Goal: Task Accomplishment & Management: Use online tool/utility

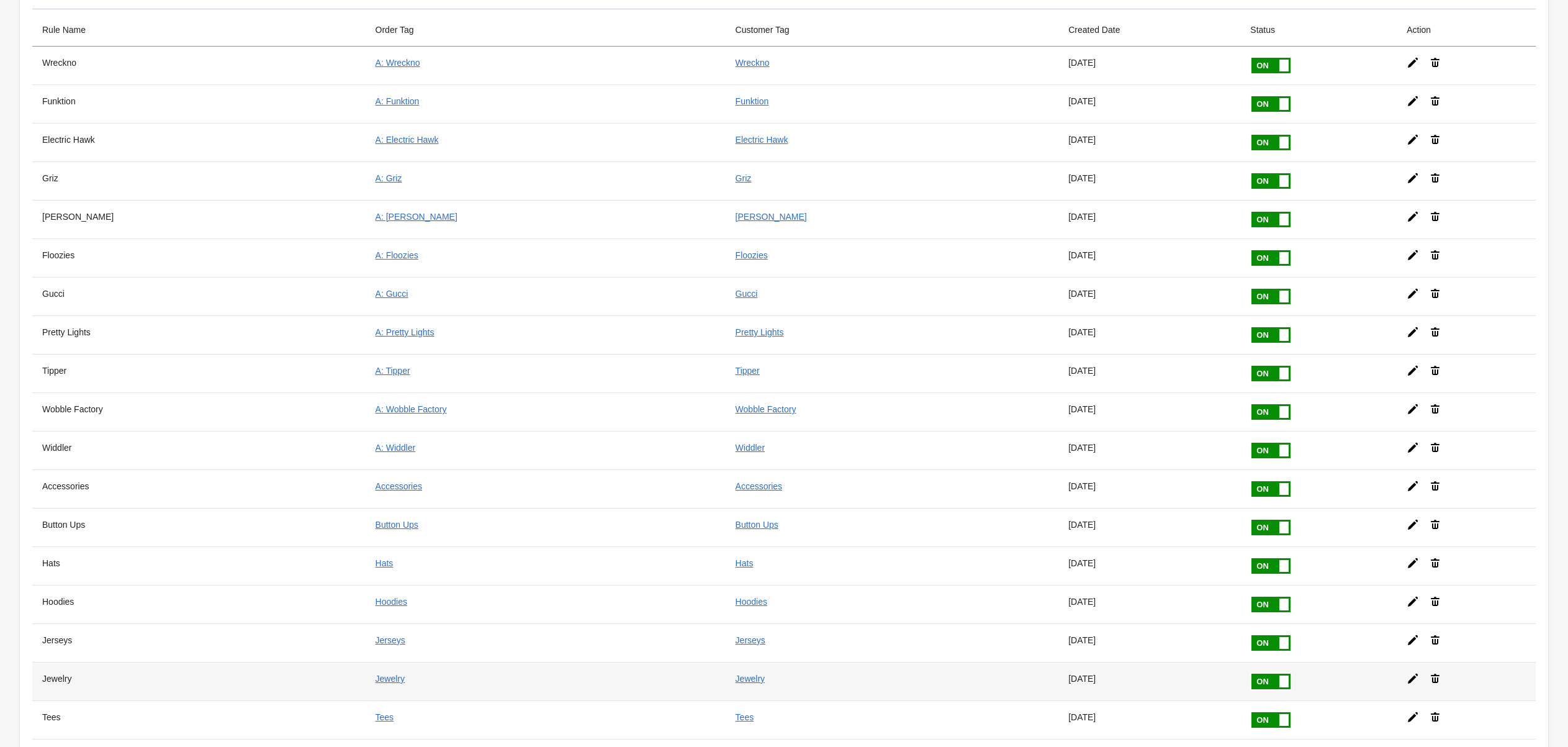
scroll to position [86, 0]
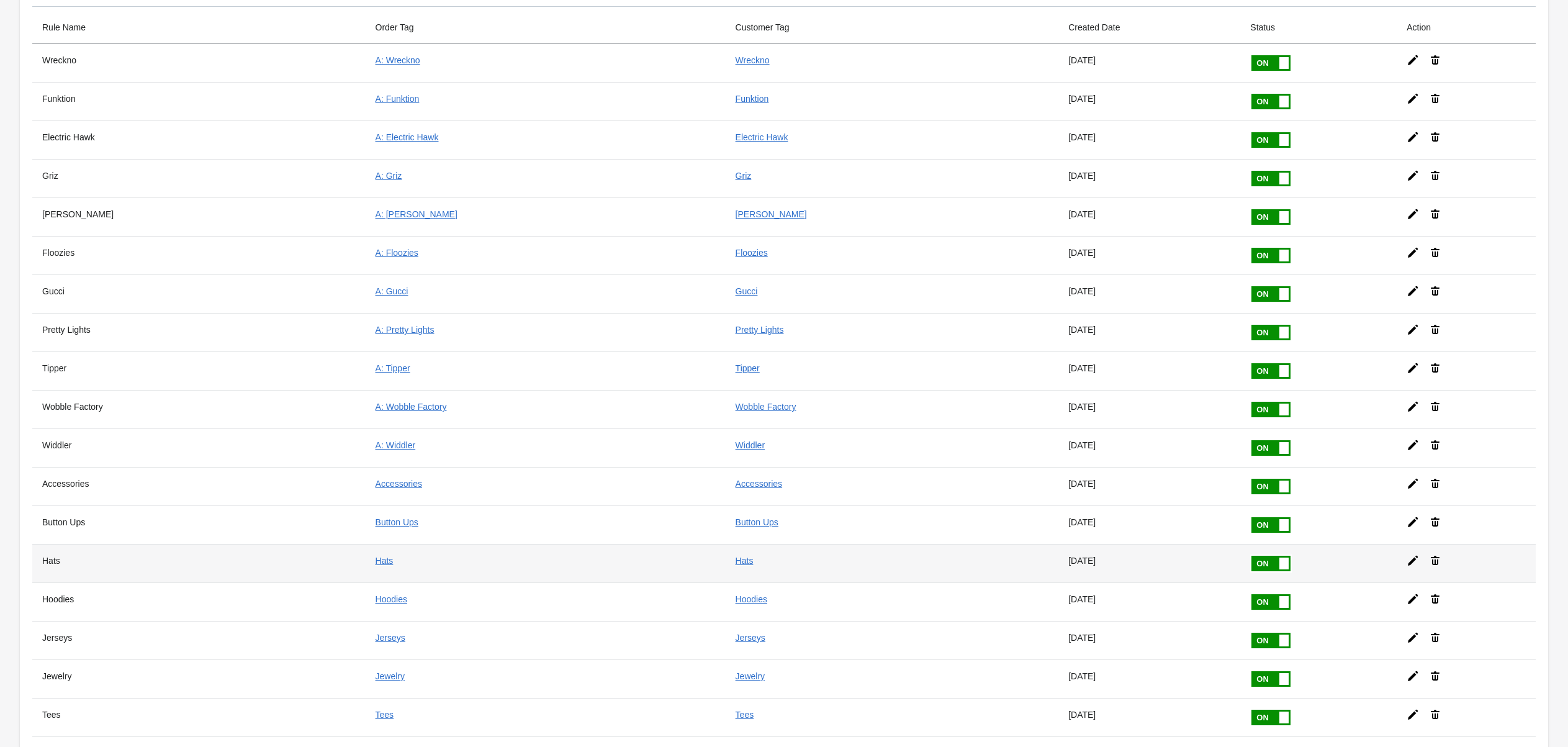
click at [1407, 555] on icon at bounding box center [1413, 560] width 12 height 12
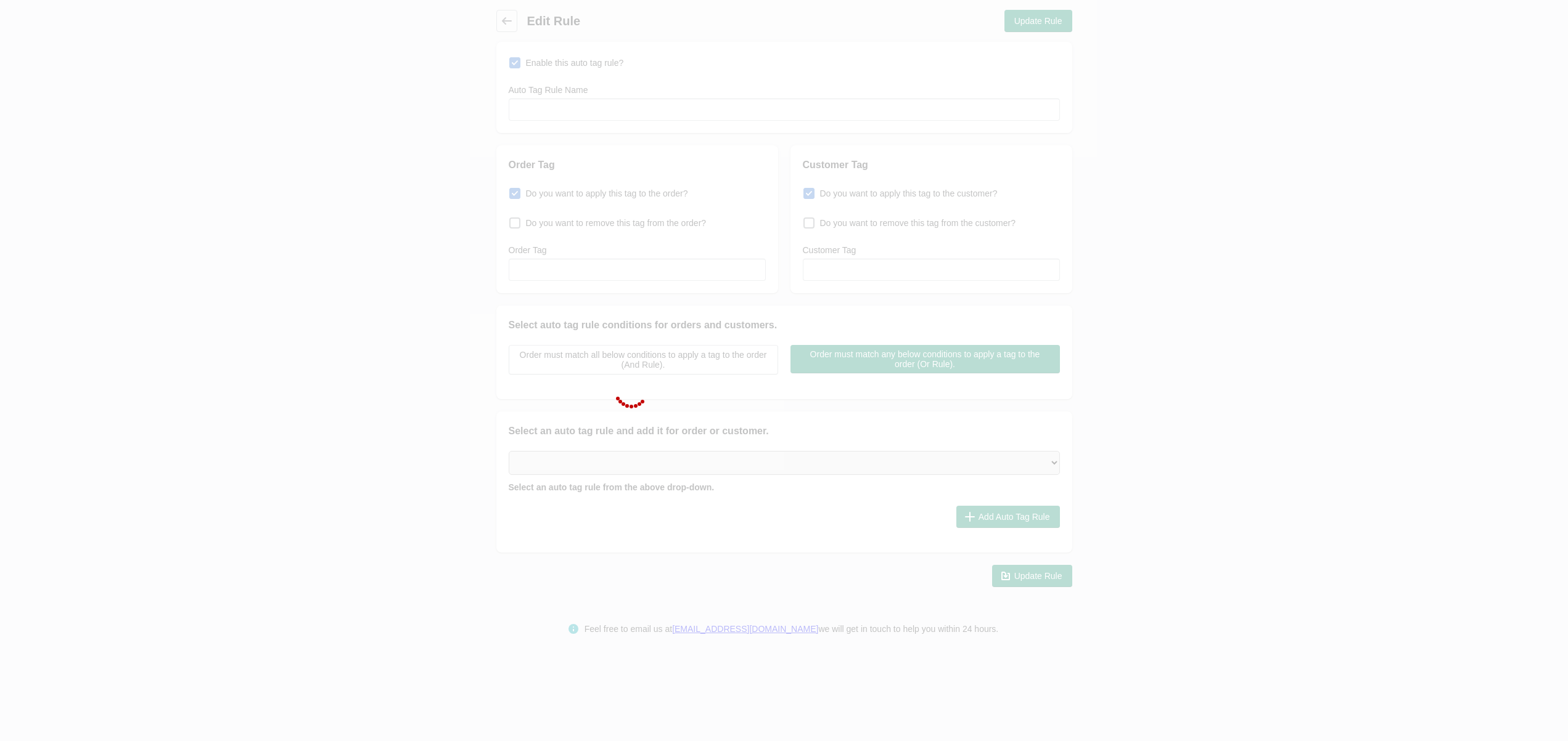
type input "Hats"
checkbox input "true"
type input "Hats"
checkbox input "true"
type input "Hats"
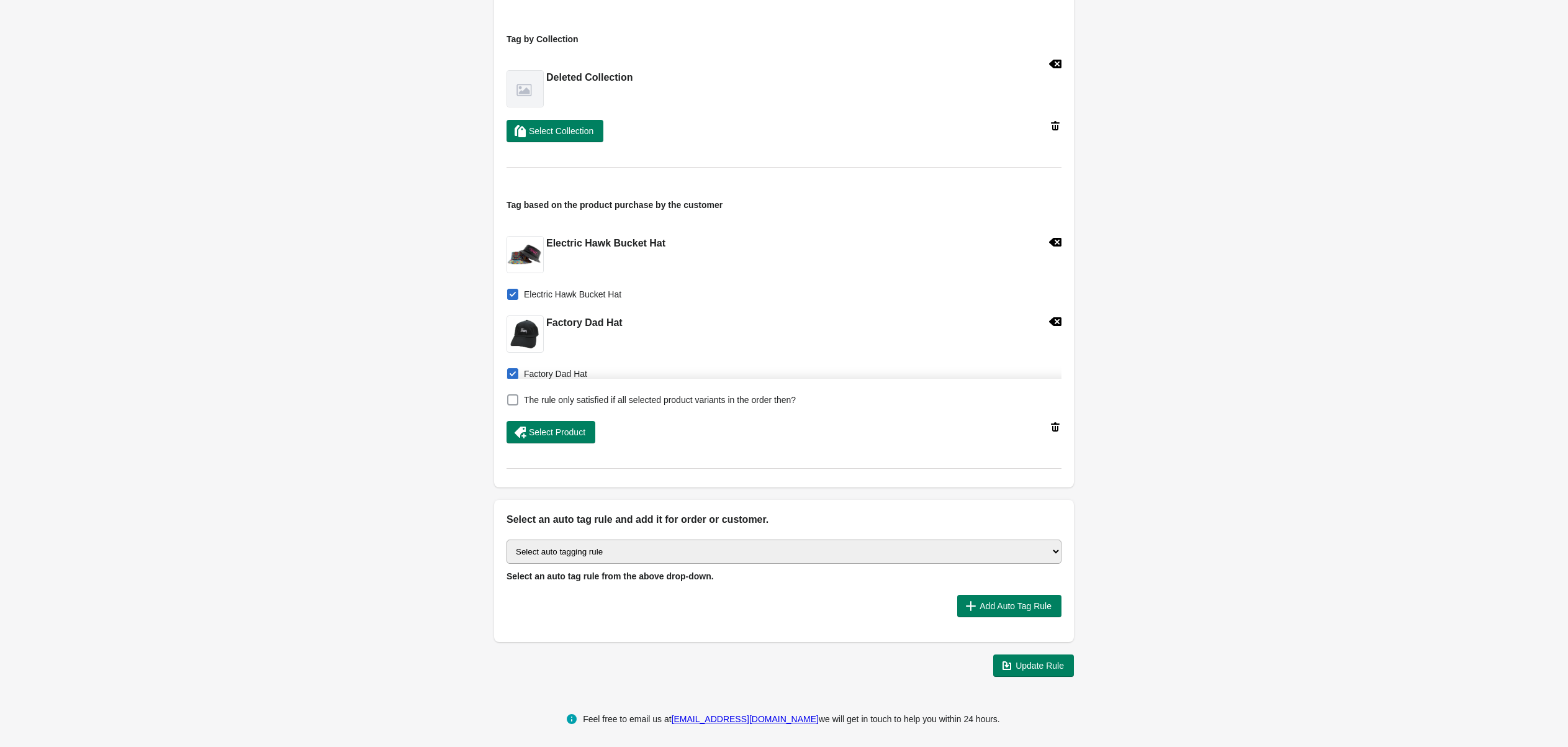
scroll to position [428, 0]
click at [565, 432] on span "Select Product" at bounding box center [557, 430] width 57 height 10
click at [1046, 653] on button "Update Rule" at bounding box center [1033, 664] width 81 height 23
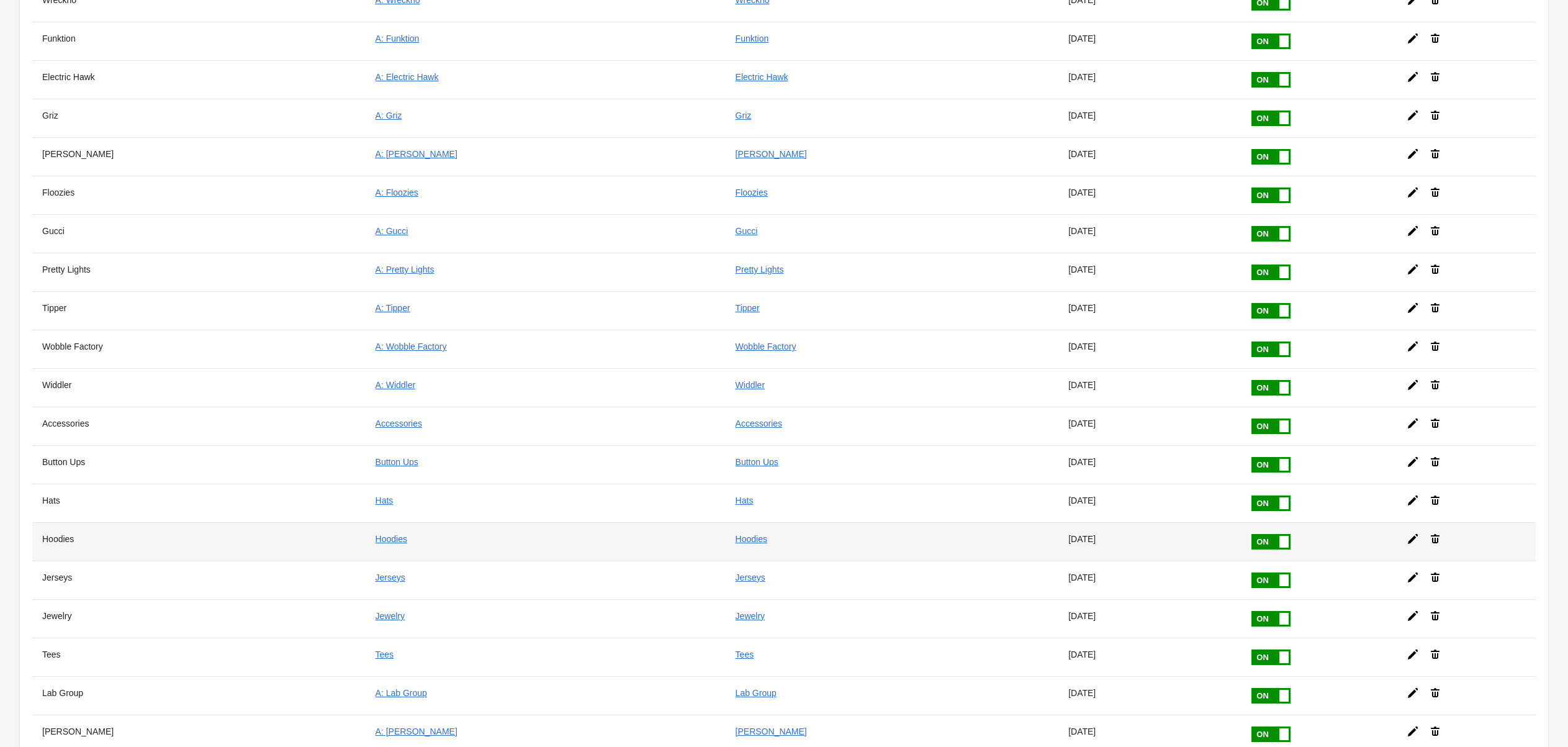
scroll to position [166, 0]
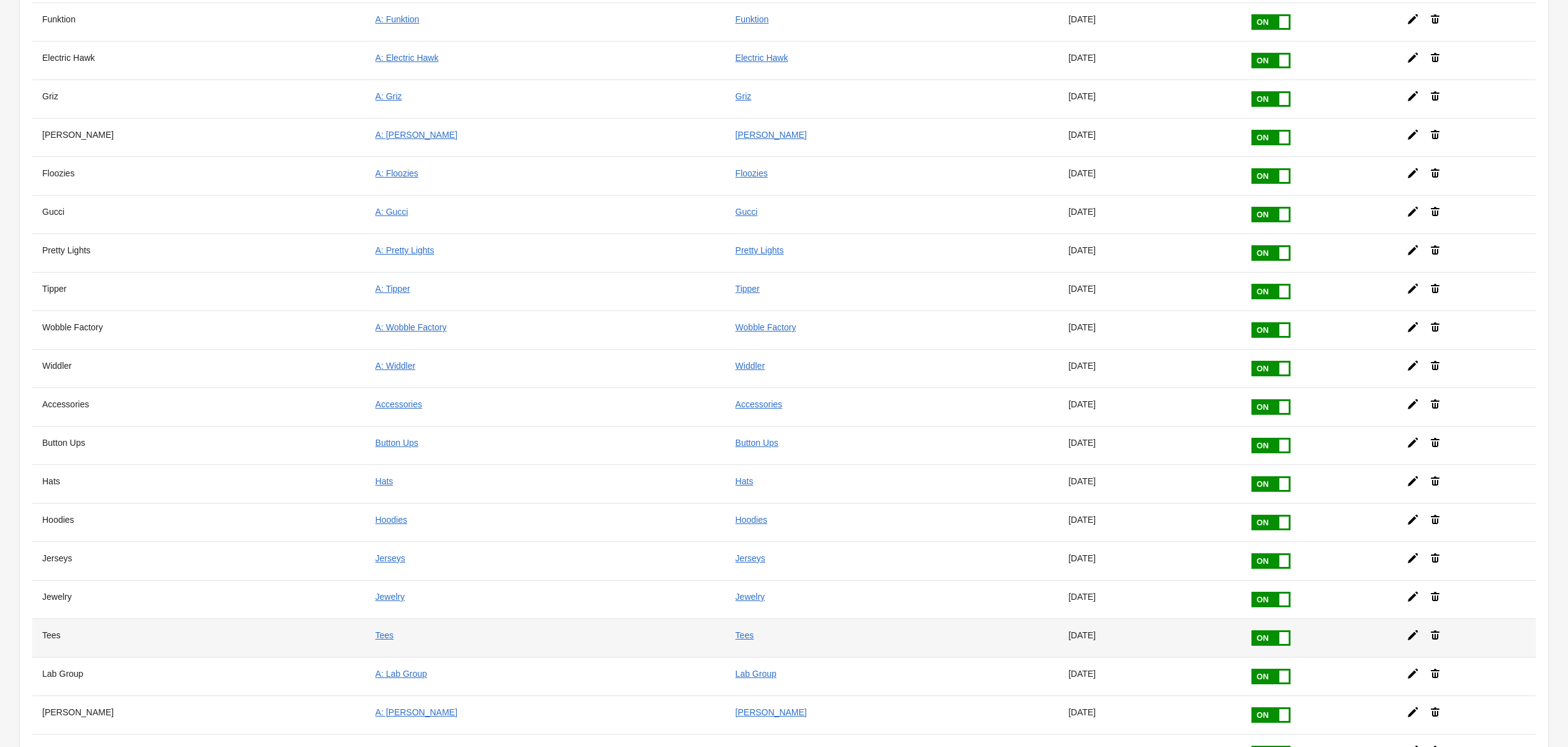
click at [1407, 629] on icon at bounding box center [1413, 635] width 12 height 12
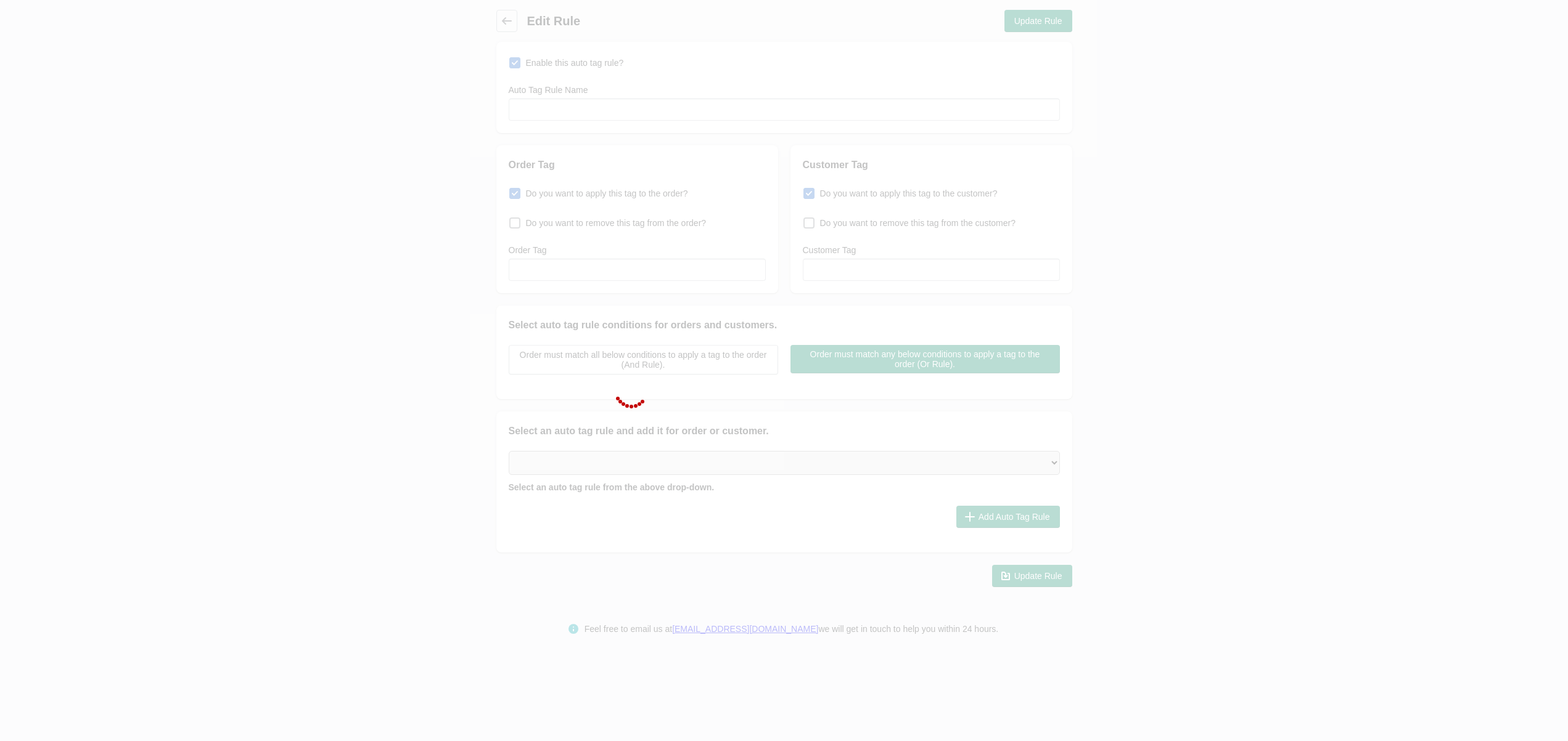
type input "Tees"
checkbox input "true"
type input "Tees"
checkbox input "true"
type input "Tees"
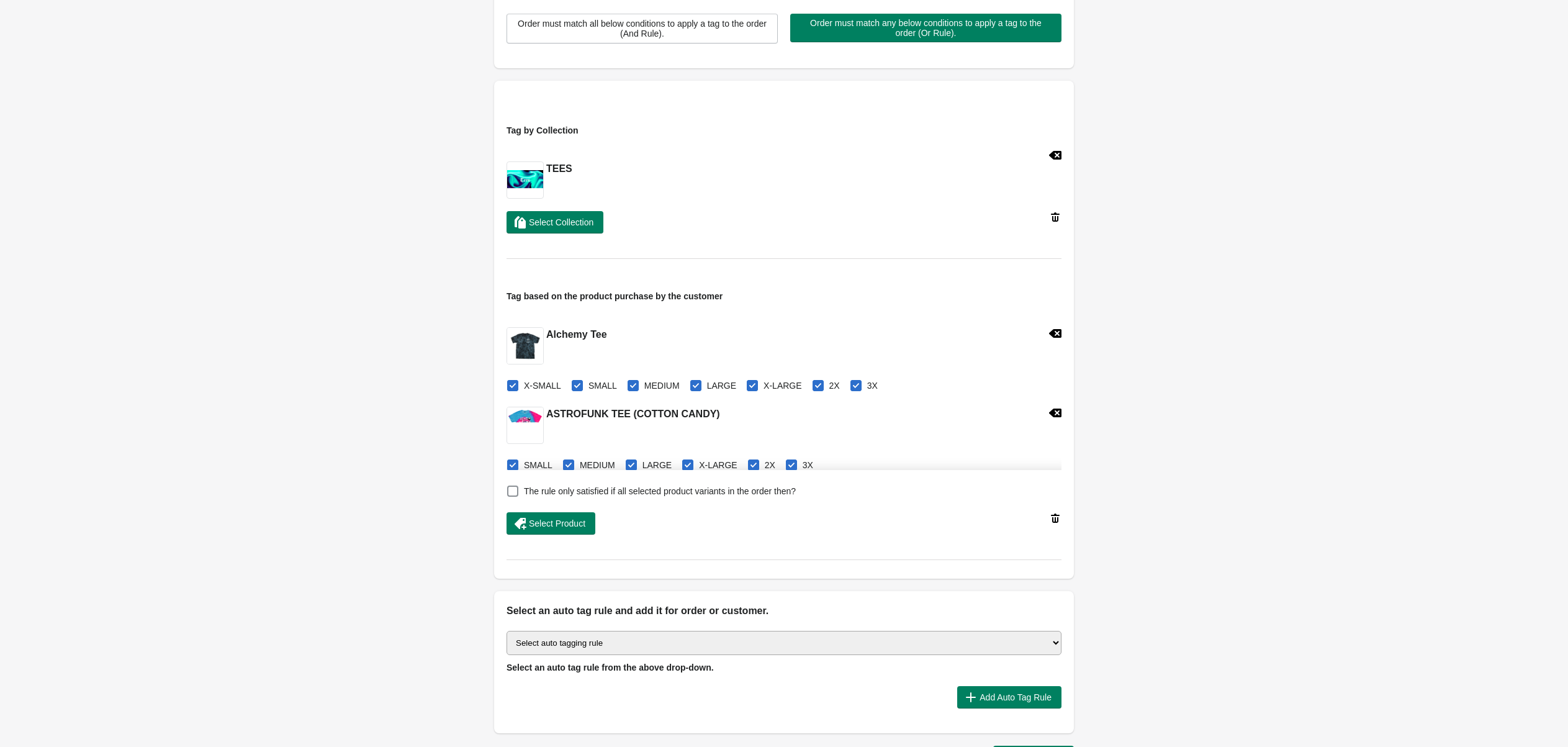
scroll to position [428, 0]
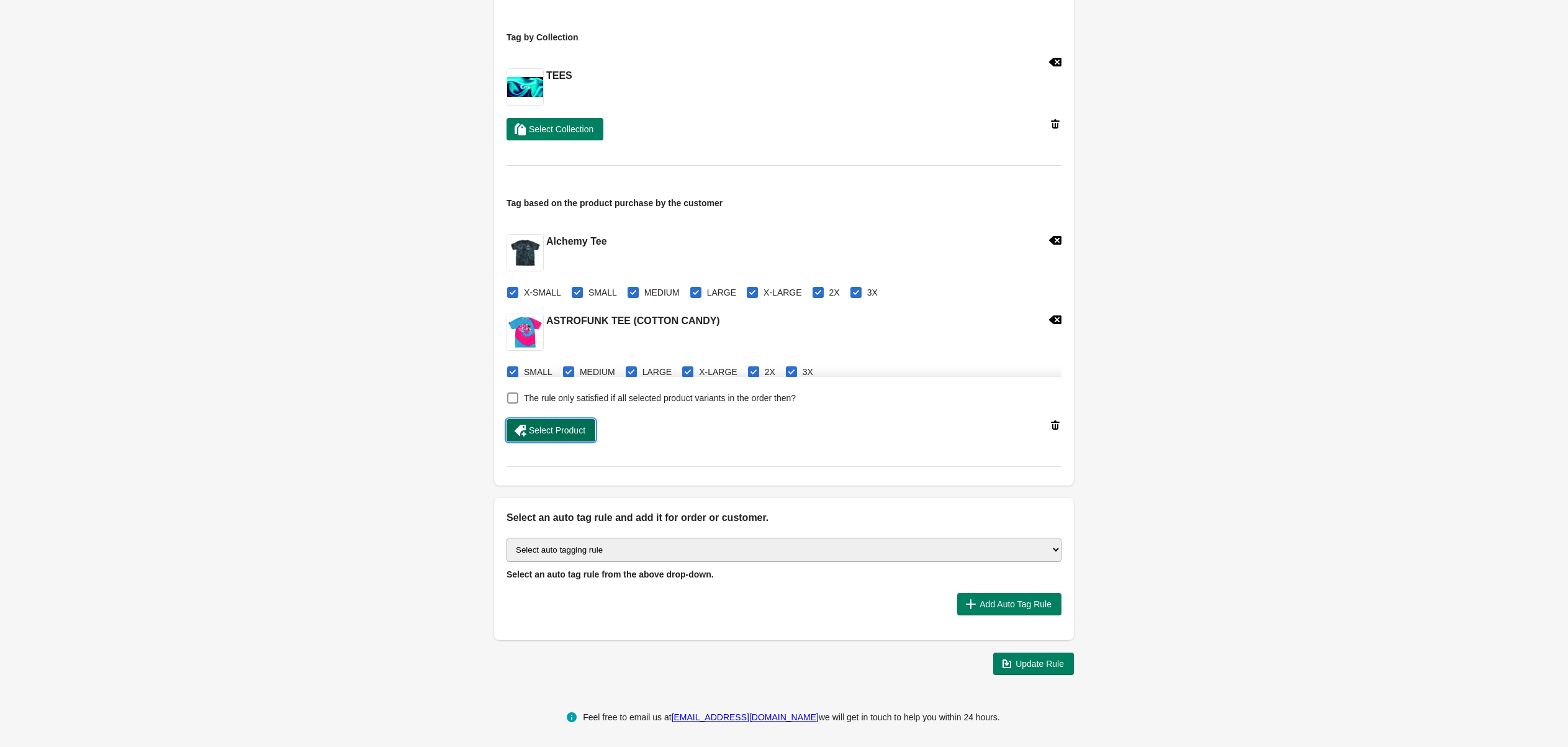
click at [542, 433] on span "Select Product" at bounding box center [557, 430] width 57 height 10
click at [1025, 664] on span "Update Rule" at bounding box center [1040, 664] width 49 height 10
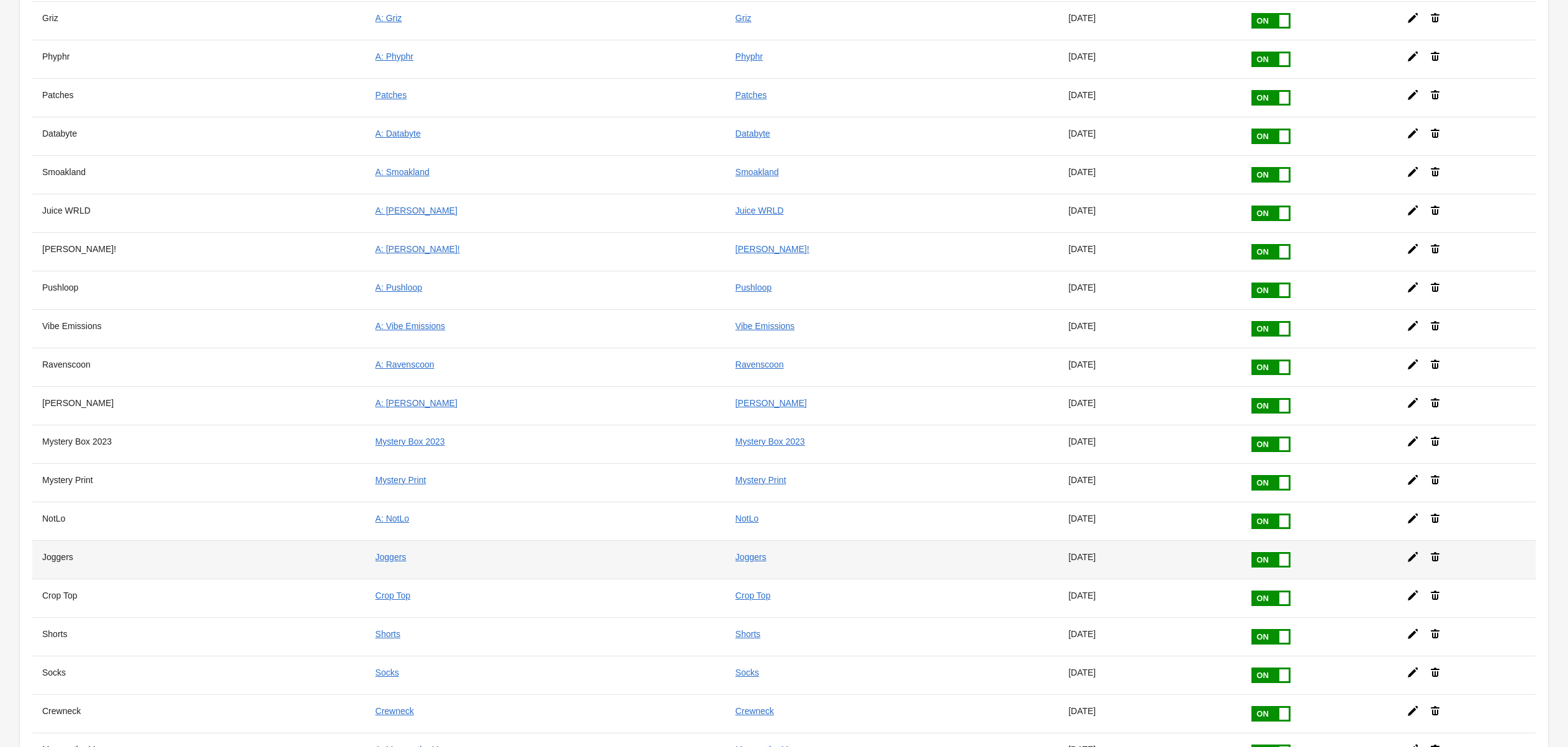
scroll to position [901, 0]
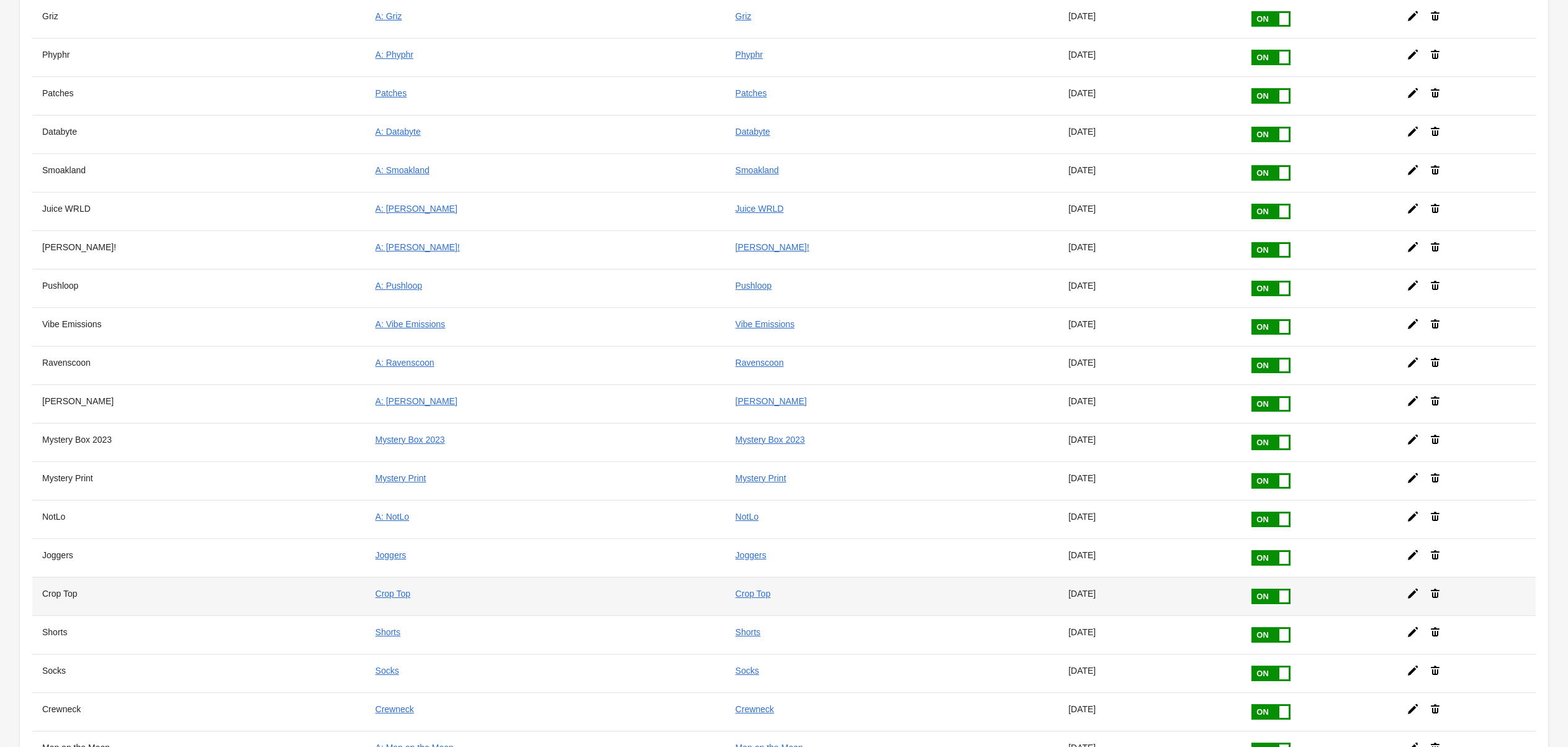
click at [1407, 587] on icon at bounding box center [1413, 593] width 12 height 12
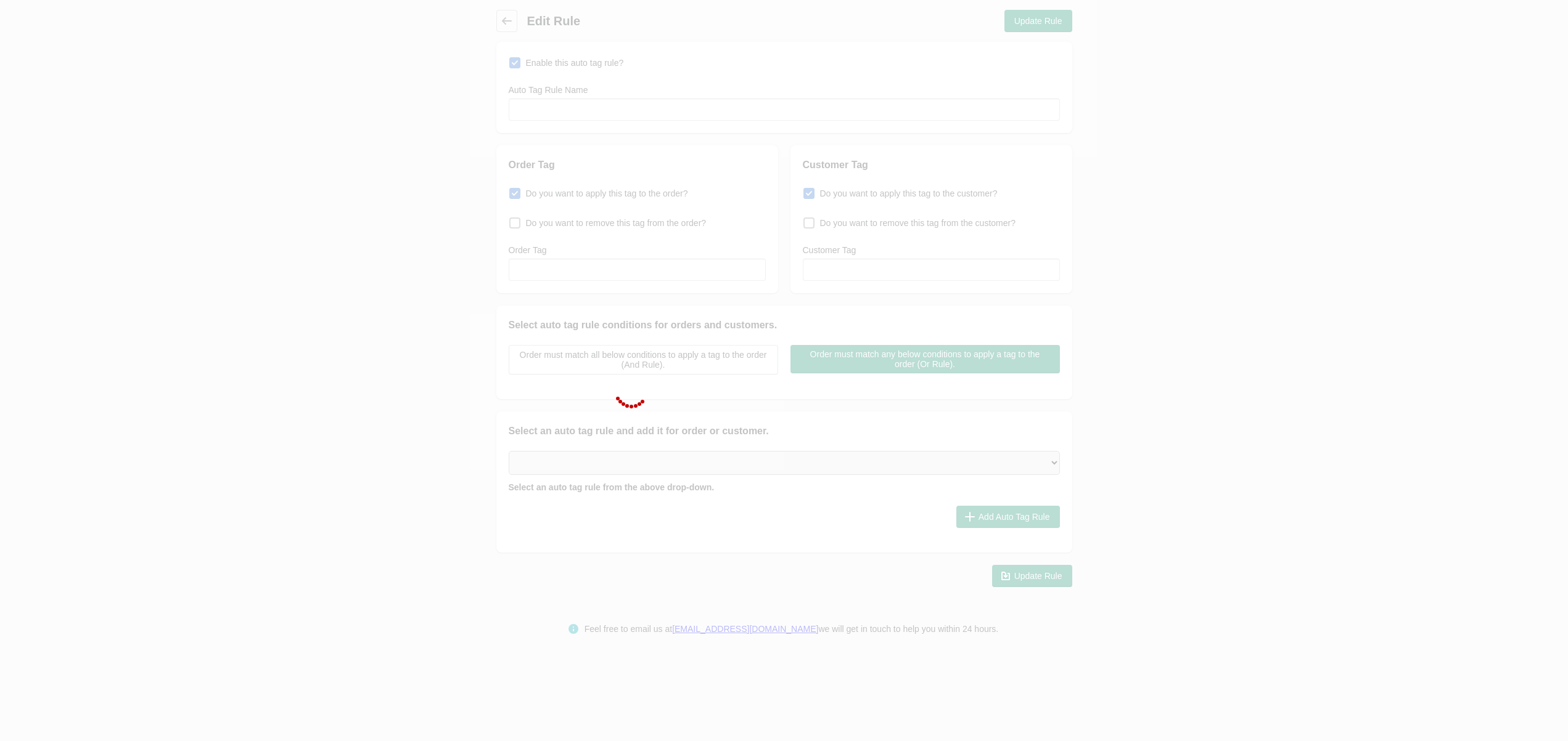
type input "Crop Top"
checkbox input "true"
type input "Crop Top"
checkbox input "true"
type input "Crop Top"
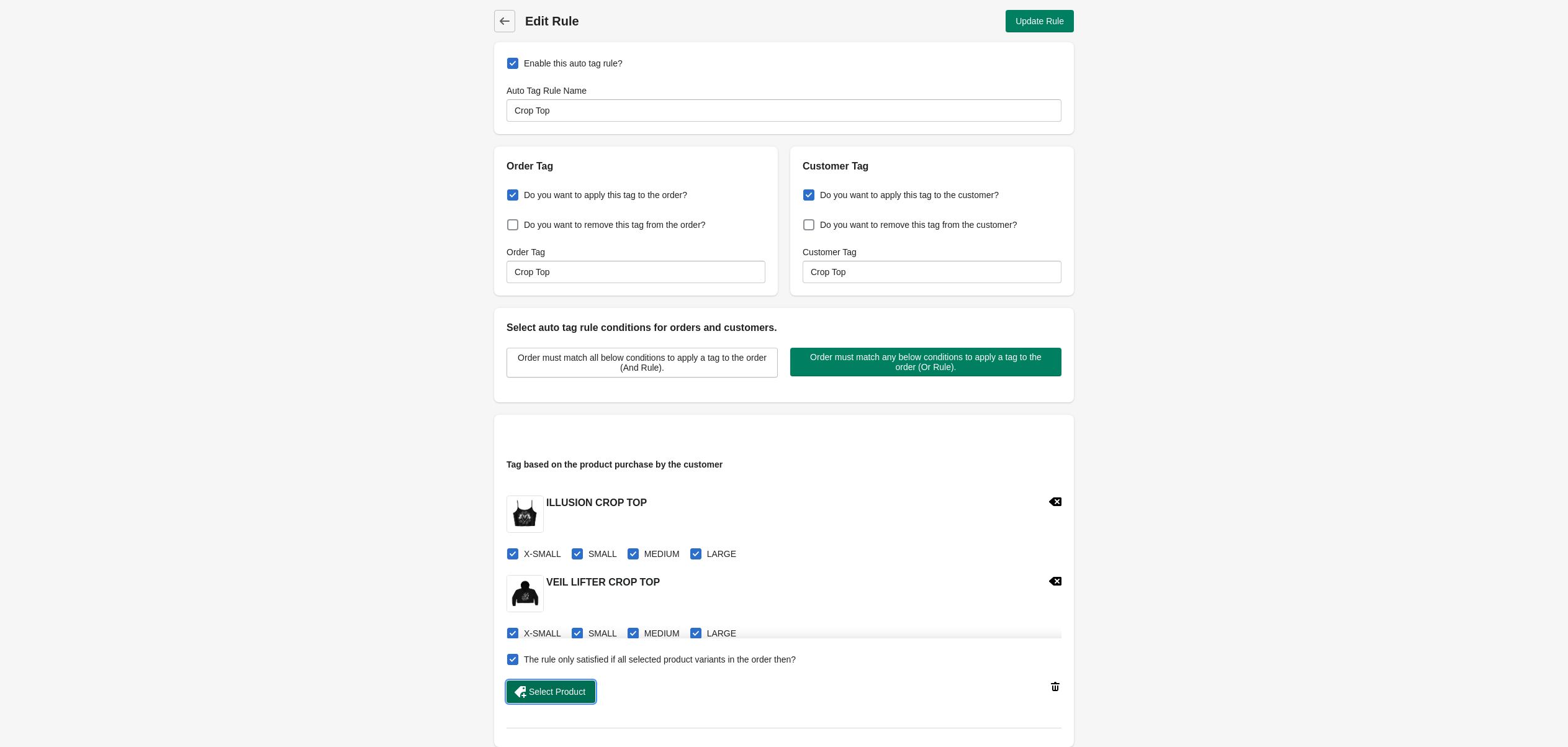
click at [565, 695] on span "Select Product" at bounding box center [557, 692] width 57 height 10
click at [1041, 19] on span "Update Rule" at bounding box center [1040, 21] width 49 height 10
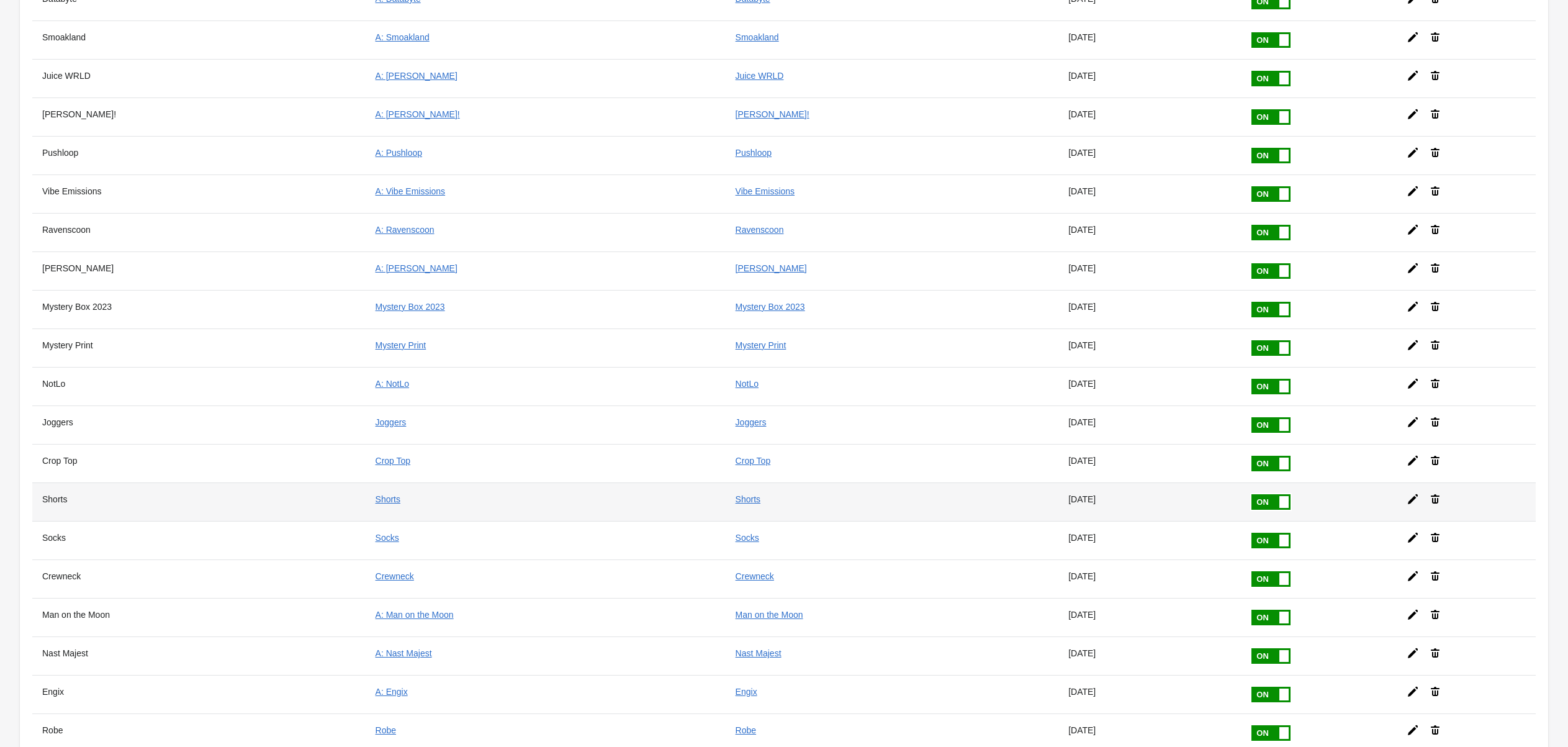
scroll to position [1034, 0]
click at [1408, 494] on icon at bounding box center [1413, 499] width 10 height 10
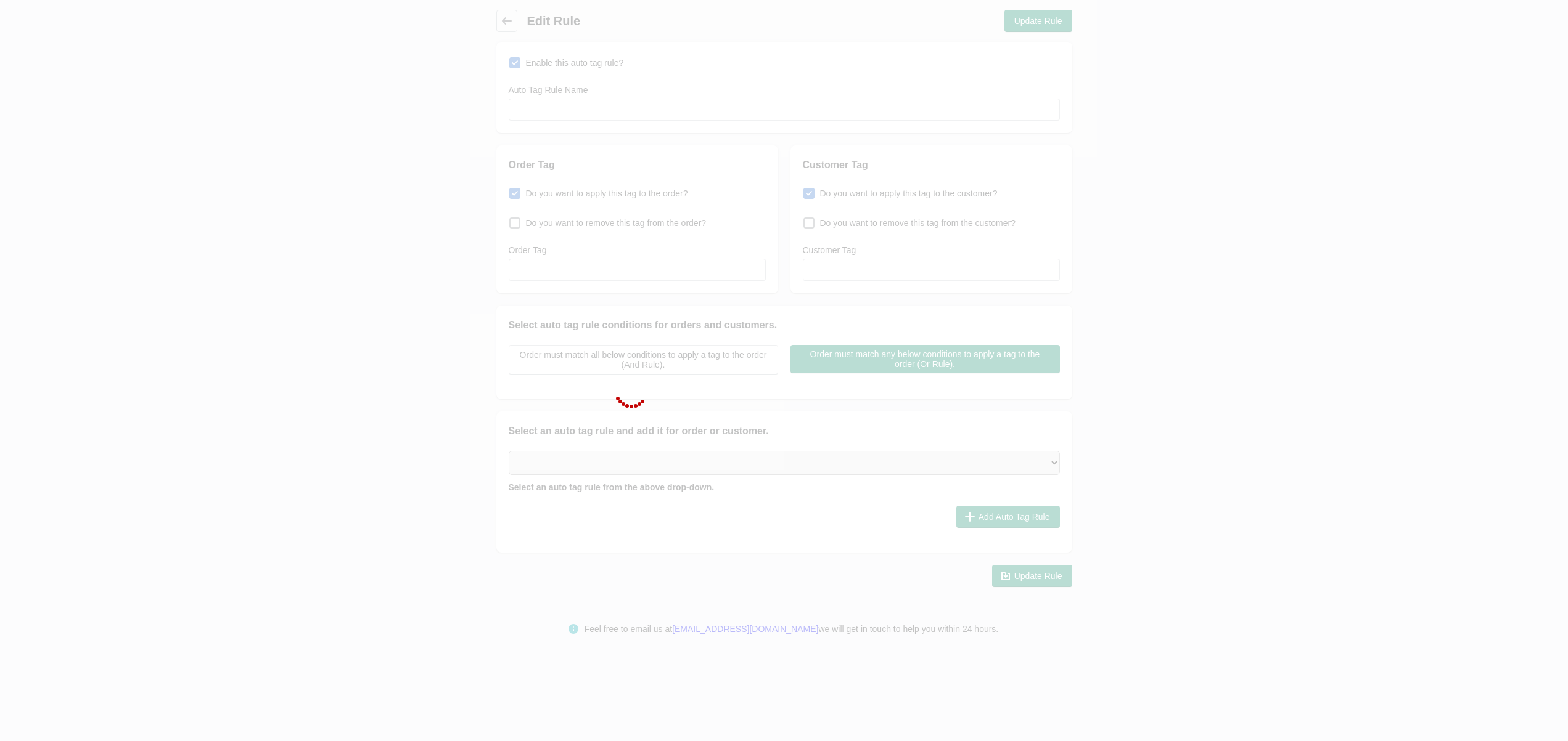
type input "Shorts"
checkbox input "true"
type input "Shorts"
checkbox input "true"
type input "Shorts"
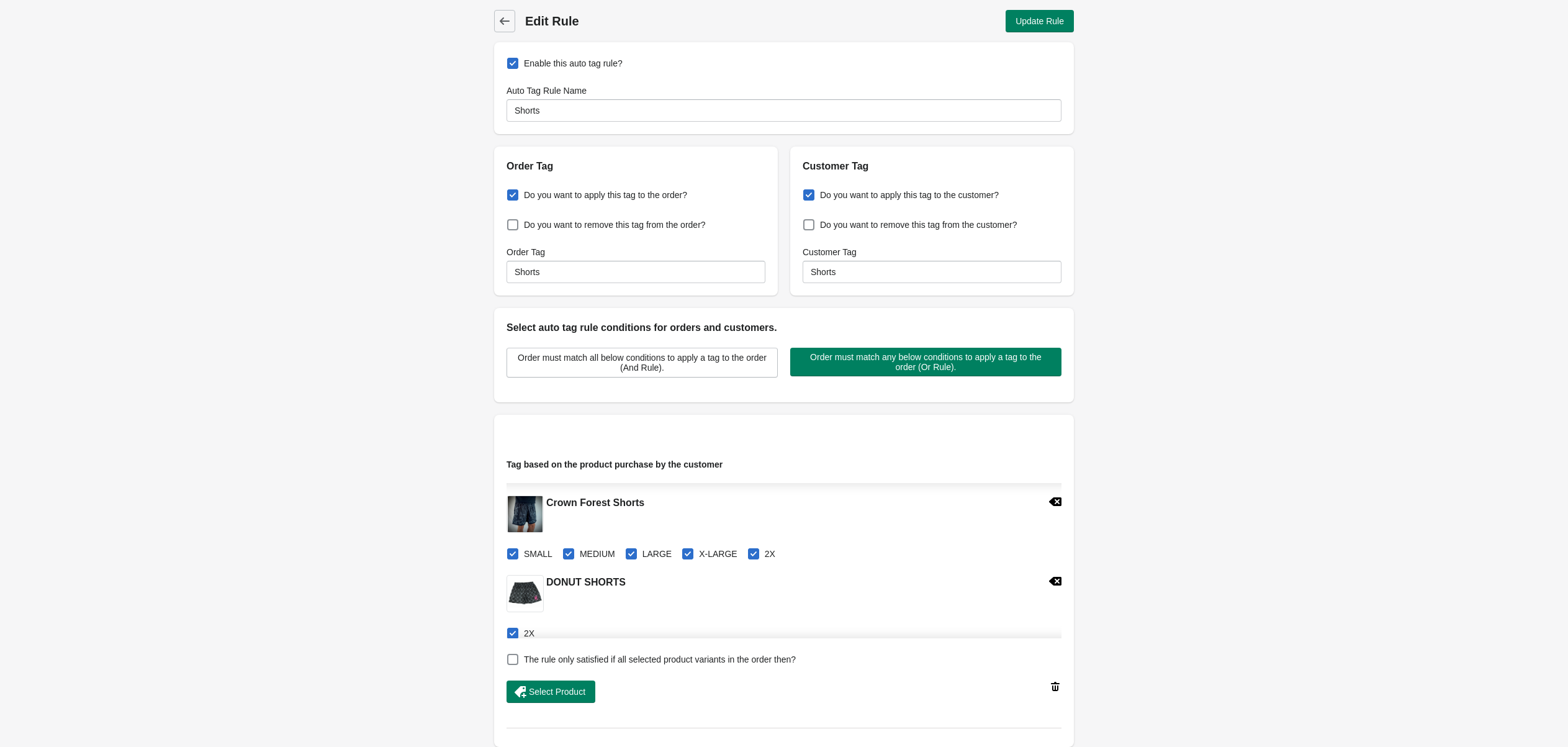
scroll to position [653, 0]
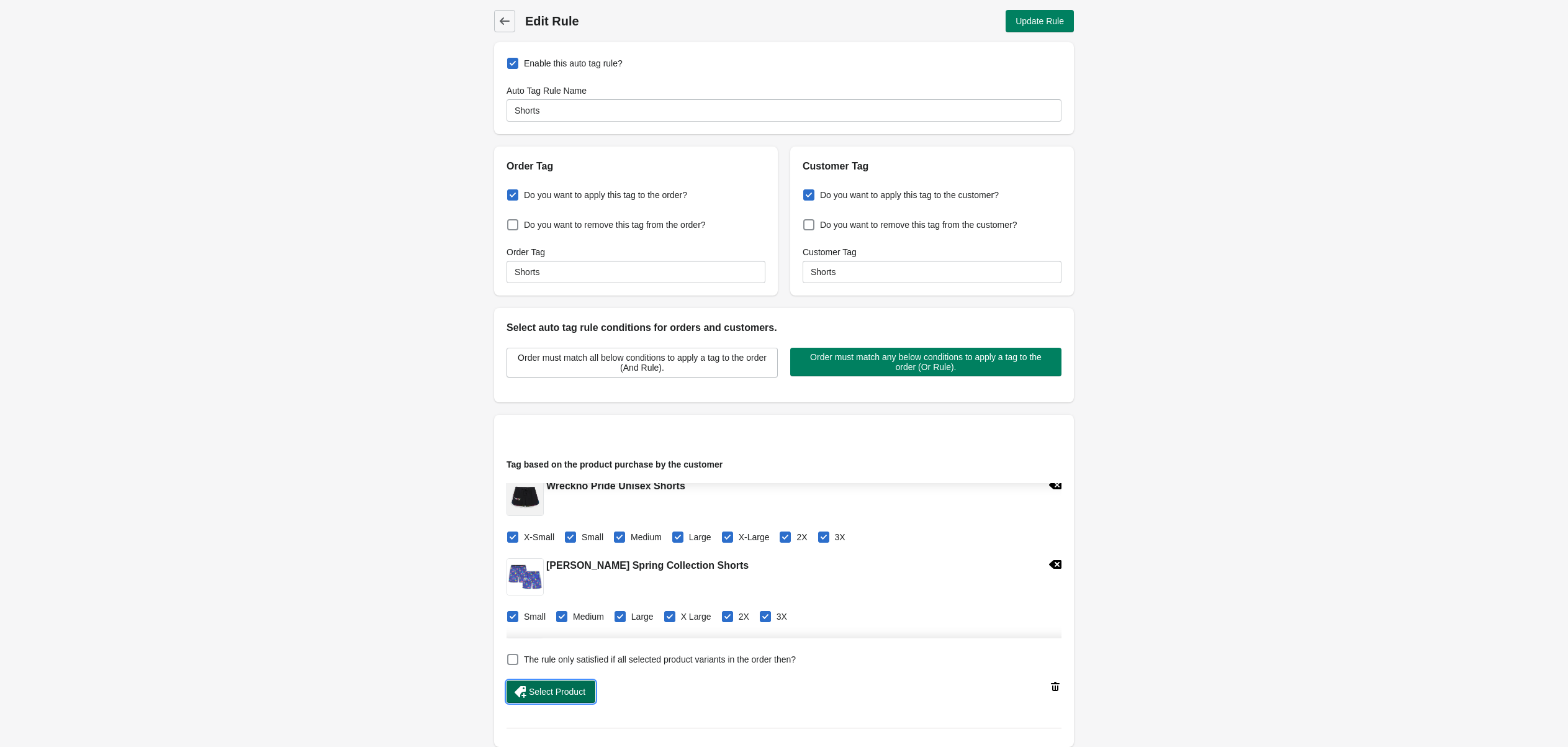
click at [548, 690] on span "Select Product" at bounding box center [557, 692] width 57 height 10
click at [1048, 23] on span "Update Rule" at bounding box center [1040, 21] width 49 height 10
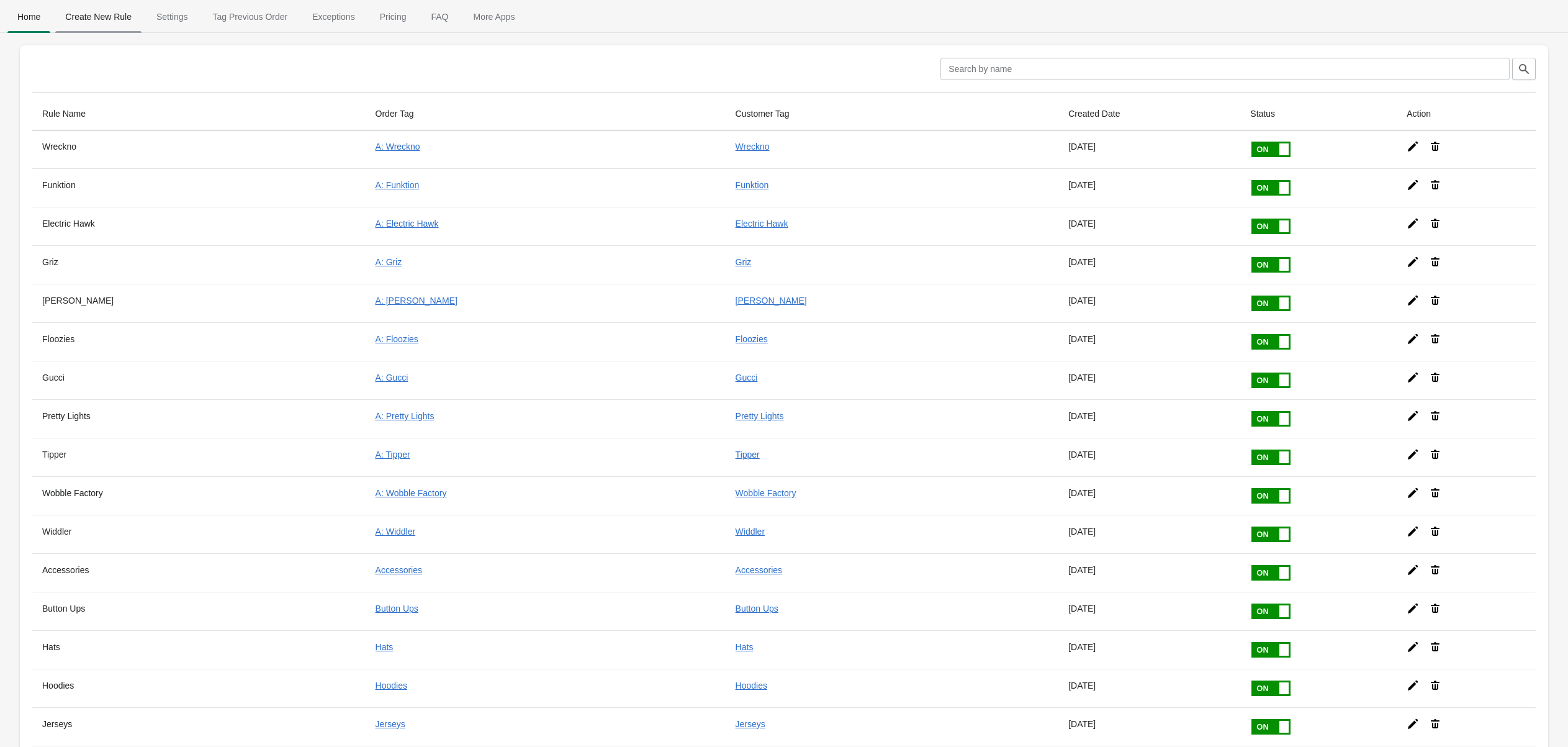
click at [112, 10] on span "Create New Rule" at bounding box center [98, 17] width 86 height 23
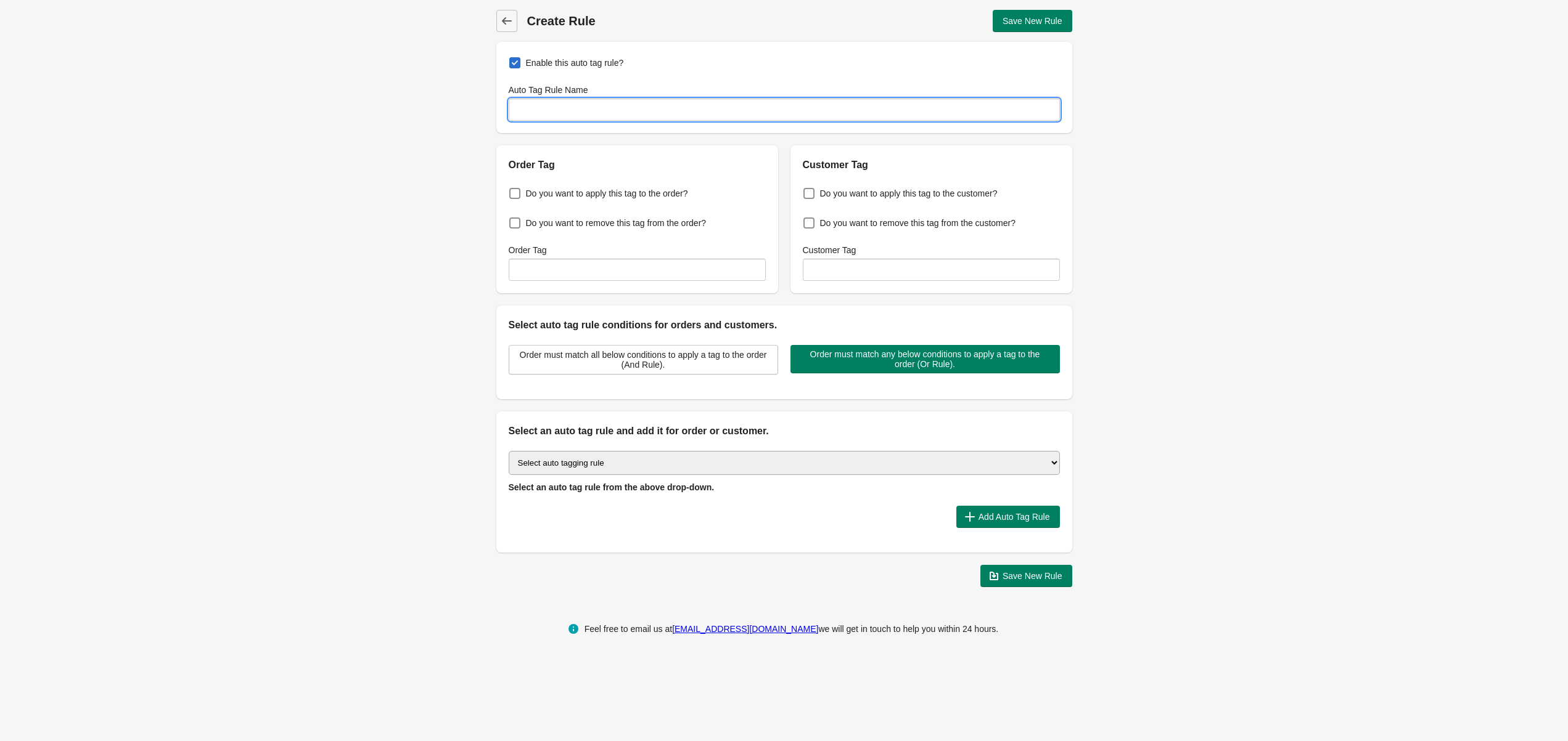
click at [612, 104] on input "Auto Tag Rule Name" at bounding box center [784, 109] width 551 height 22
type input "5am"
click at [525, 191] on label "Do you want to apply this tag to the order?" at bounding box center [598, 194] width 179 height 17
click at [512, 190] on input "Do you want to apply this tag to the order?" at bounding box center [512, 190] width 1 height 1
checkbox input "true"
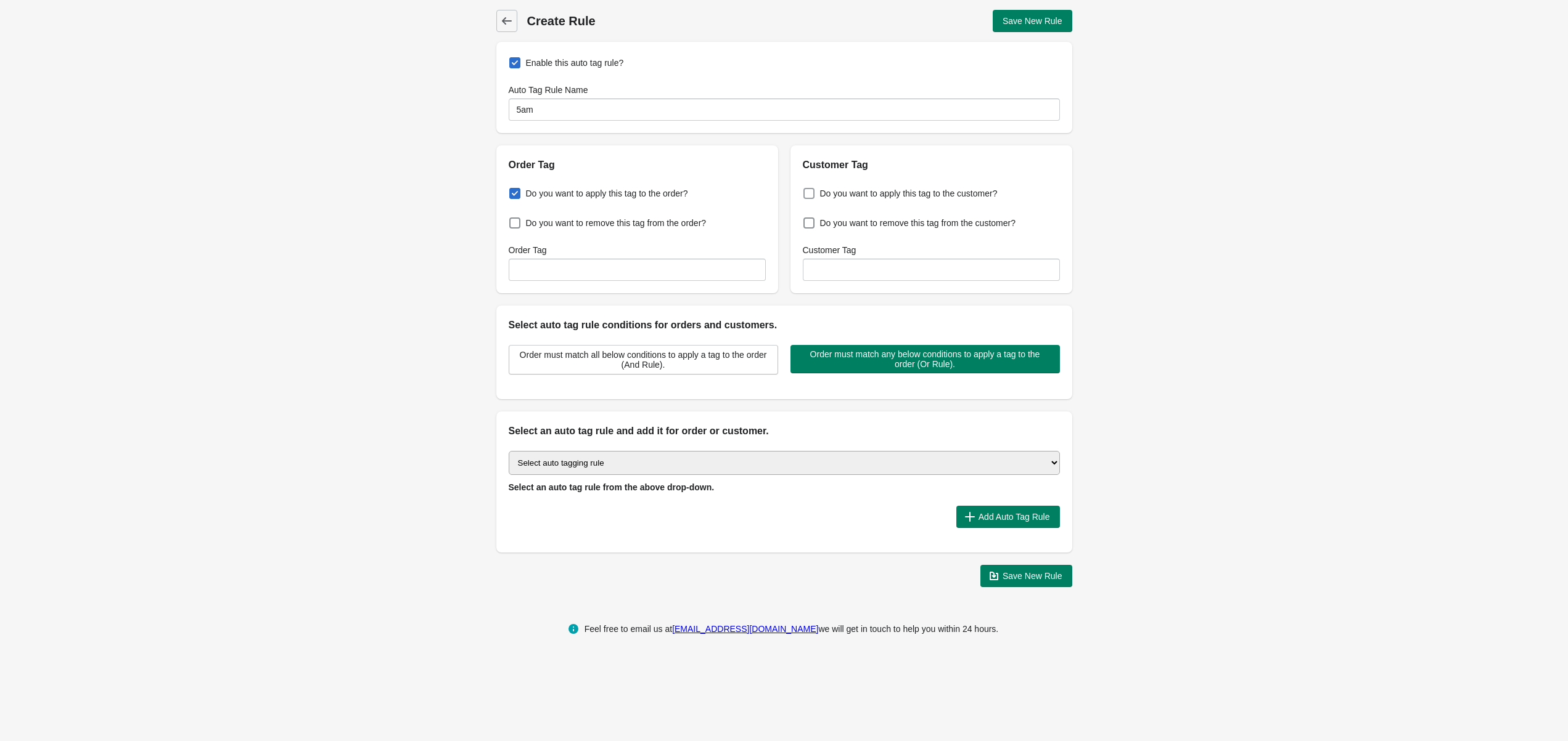
click at [811, 197] on span at bounding box center [808, 193] width 11 height 11
click at [806, 190] on input "Do you want to apply this tag to the customer?" at bounding box center [806, 190] width 1 height 1
checkbox input "true"
click at [600, 273] on input "Order Tag" at bounding box center [637, 269] width 257 height 22
type input "A: 5am"
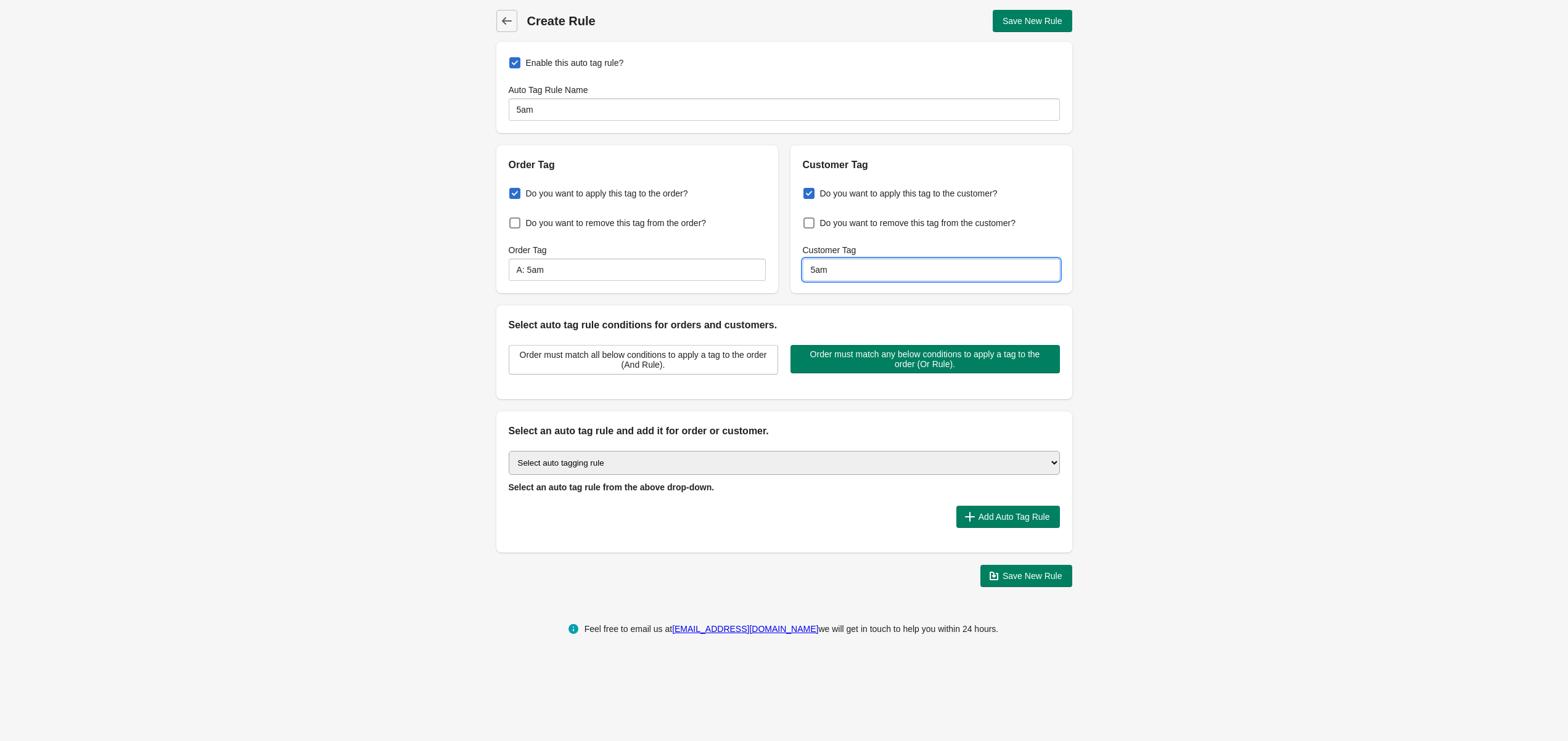
type input "5am"
click at [557, 464] on select "Select auto tagging rule Tag by order amount Tag based on the order count (Volu…" at bounding box center [784, 462] width 551 height 24
select select "1"
click at [509, 451] on select "Select auto tagging rule Tag by order amount Tag based on the order count (Volu…" at bounding box center [784, 462] width 551 height 24
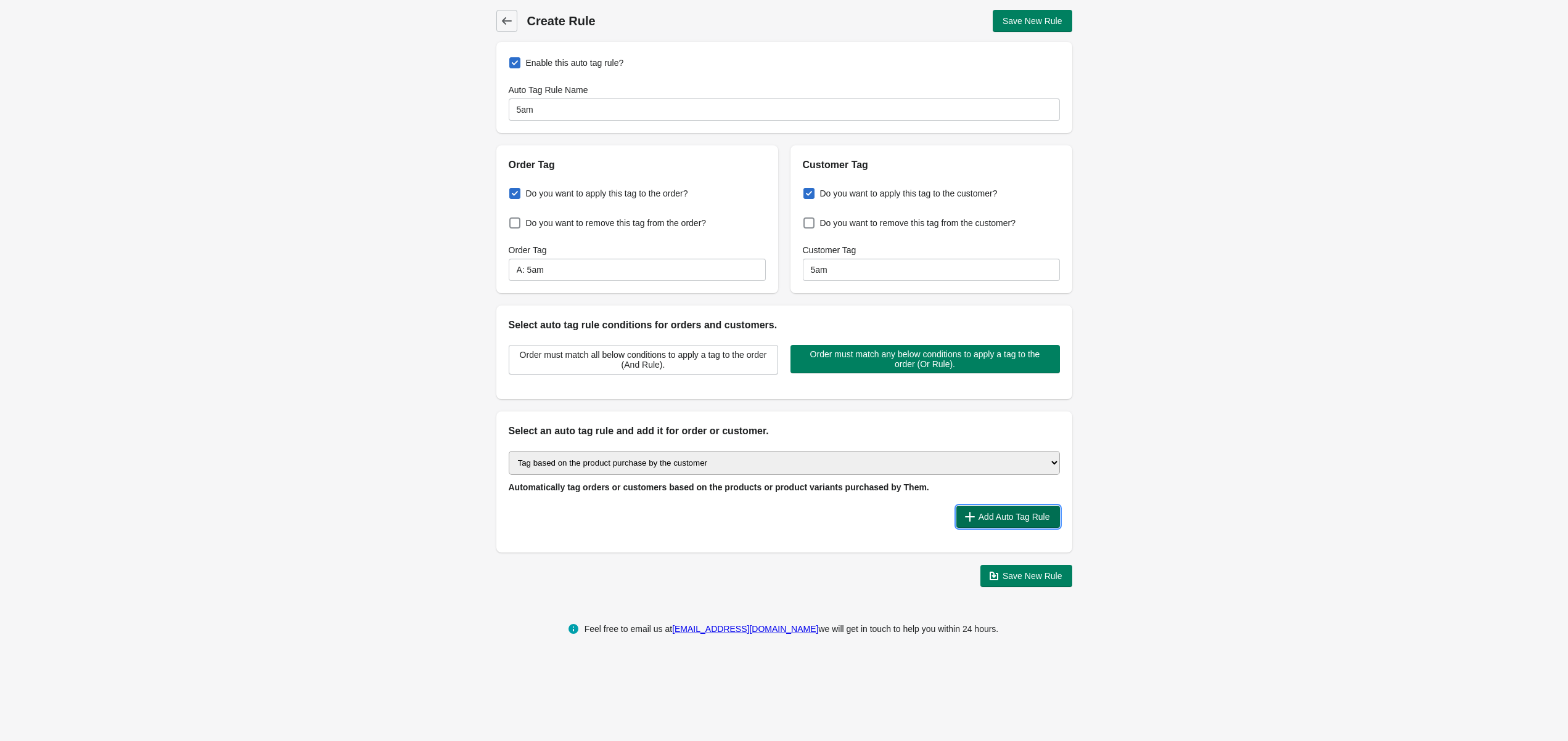
click at [979, 512] on span "Add Auto Tag Rule" at bounding box center [1014, 517] width 71 height 10
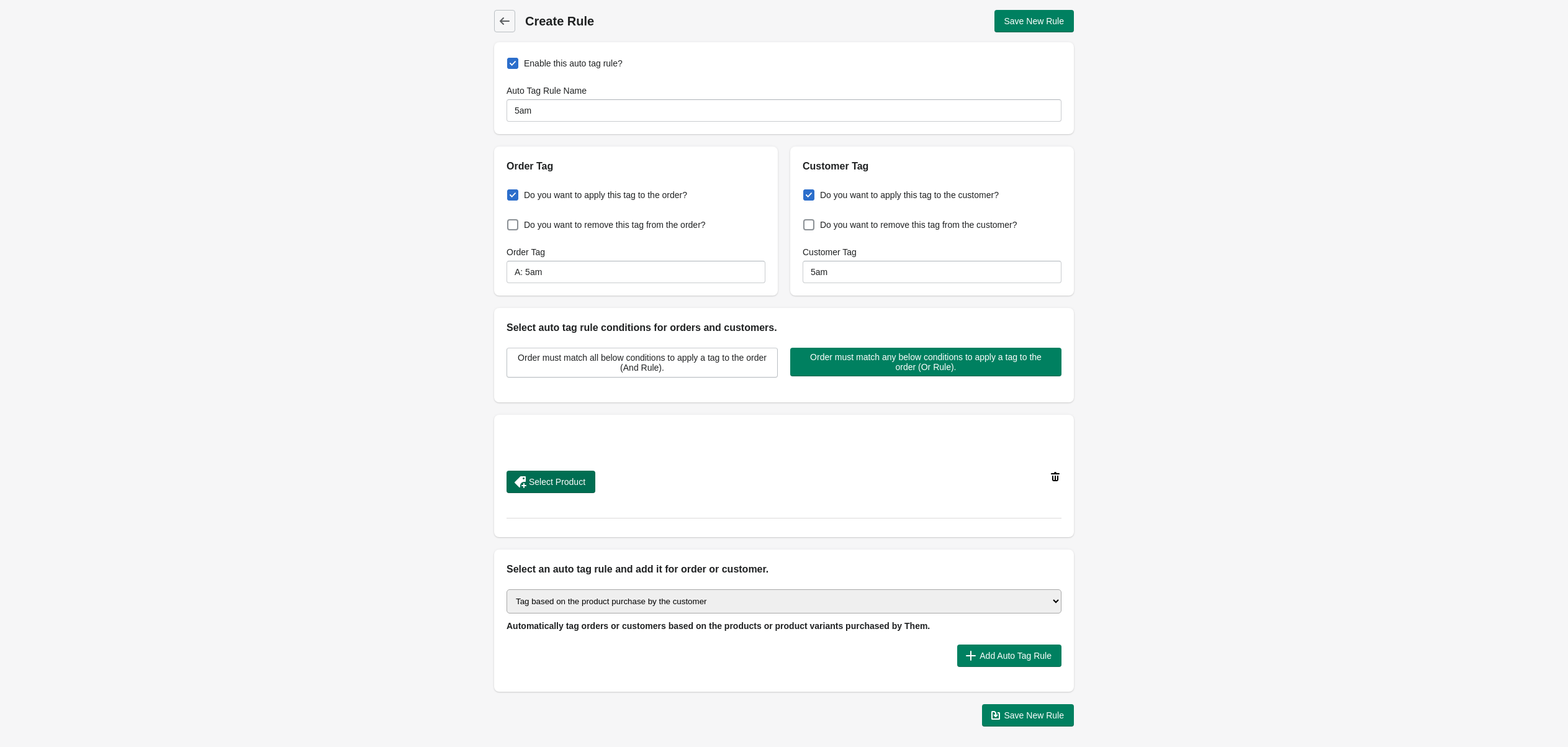
click at [542, 486] on span "Select Product" at bounding box center [557, 482] width 57 height 10
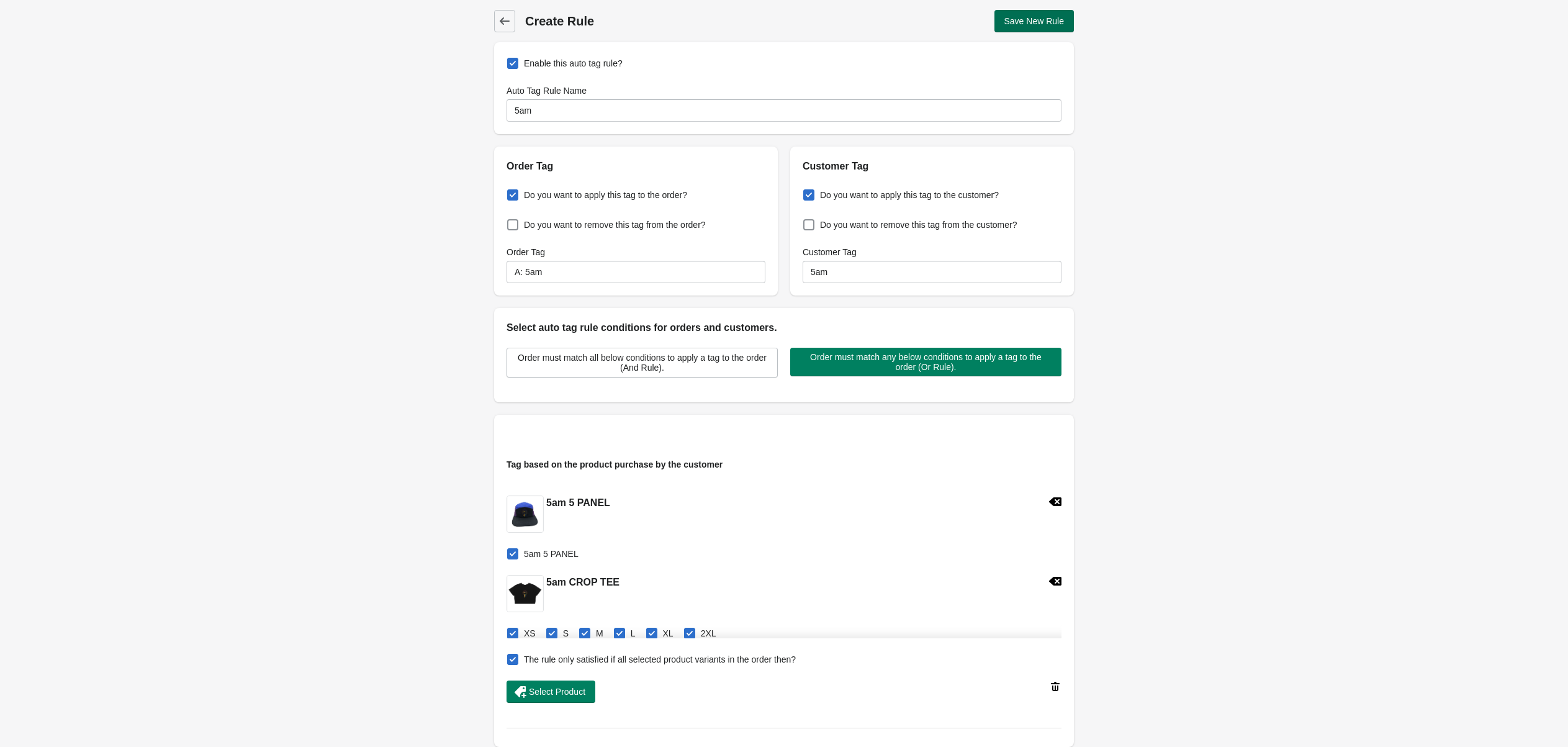
click at [1035, 25] on span "Save New Rule" at bounding box center [1034, 21] width 60 height 10
